Goal: Information Seeking & Learning: Learn about a topic

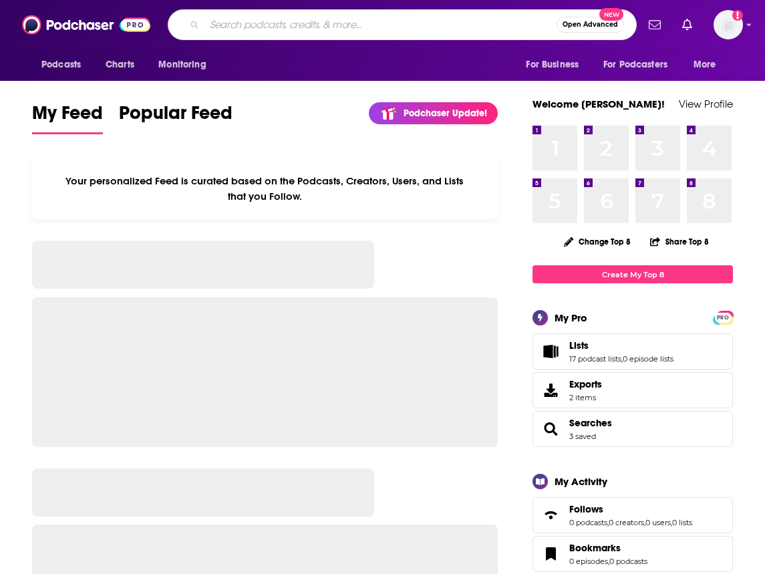
click at [301, 31] on input "Search podcasts, credits, & more..." at bounding box center [381, 24] width 352 height 21
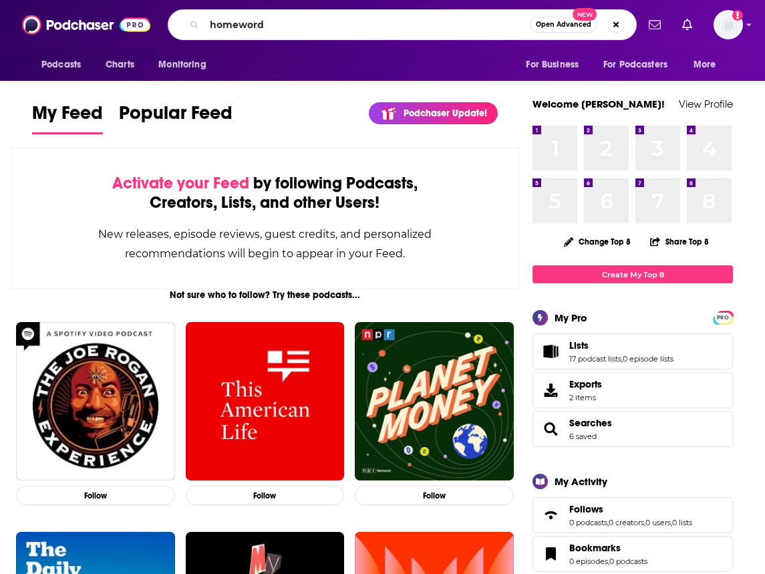
type input "homeword"
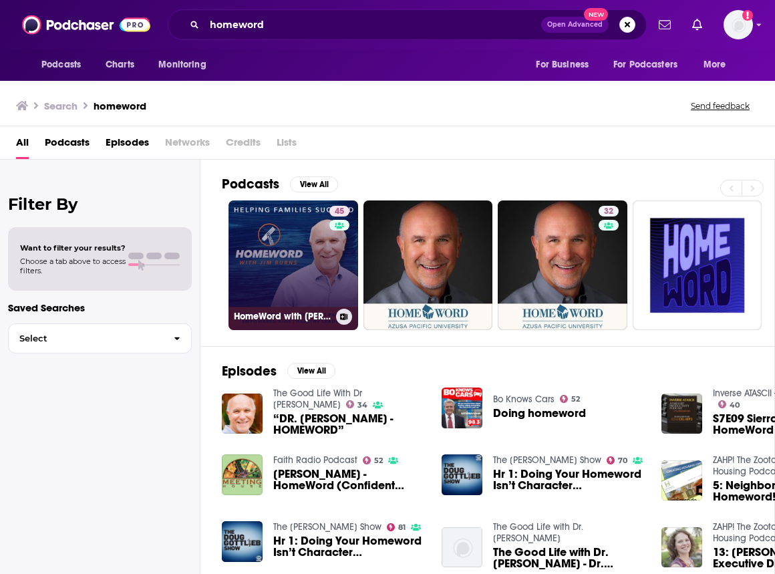
click at [281, 295] on link "45 HomeWord with [PERSON_NAME]" at bounding box center [294, 266] width 130 height 130
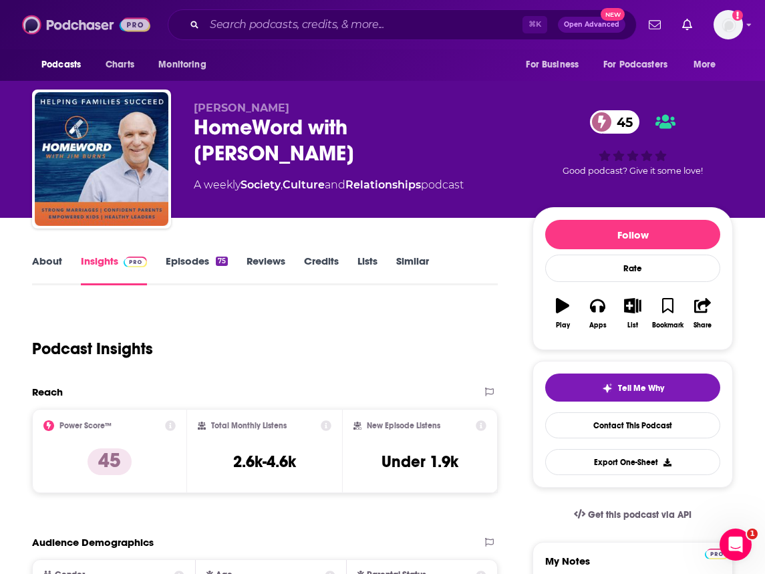
click at [79, 29] on img at bounding box center [86, 24] width 128 height 25
